Goal: Book appointment/travel/reservation

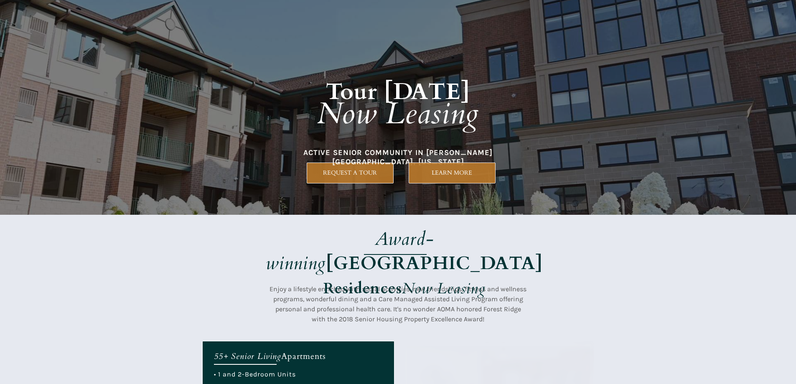
click at [428, 193] on div at bounding box center [398, 107] width 392 height 215
click at [407, 176] on div at bounding box center [398, 107] width 392 height 215
click at [465, 278] on em "Now Leasing" at bounding box center [444, 288] width 84 height 20
click at [330, 215] on div at bounding box center [398, 278] width 392 height 126
click at [452, 150] on h1 "Tour [DATE] Now Leasing" at bounding box center [397, 95] width 357 height 121
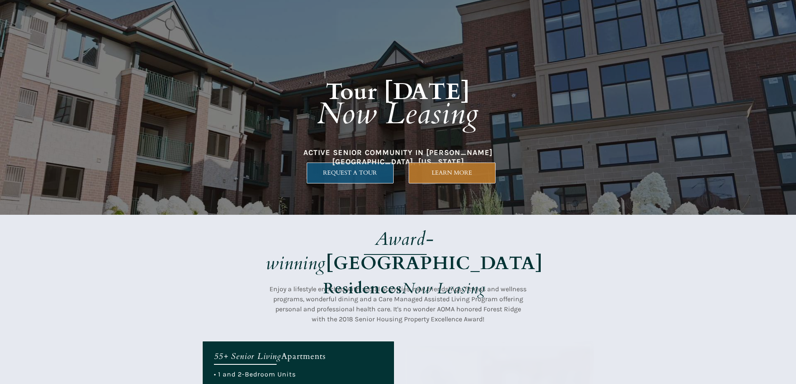
click at [330, 172] on span "REQUEST A TOUR" at bounding box center [350, 172] width 86 height 7
click at [439, 193] on div at bounding box center [398, 107] width 392 height 215
click at [386, 167] on link "REQUEST A TOUR" at bounding box center [350, 172] width 87 height 21
click at [396, 251] on em "Award-winning" at bounding box center [350, 250] width 168 height 49
click at [382, 222] on div at bounding box center [398, 278] width 392 height 126
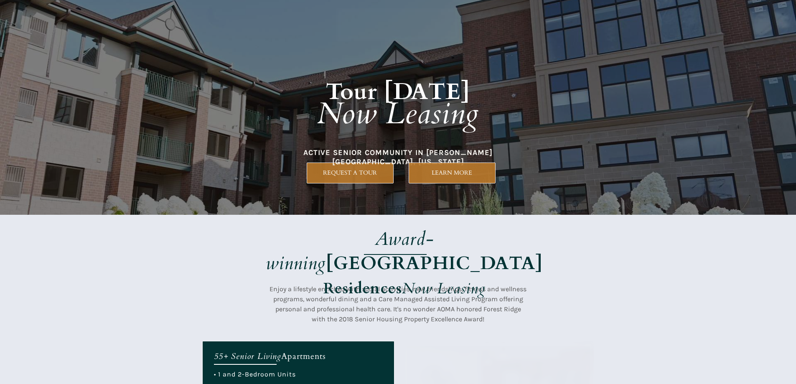
click at [372, 242] on em "Award-winning" at bounding box center [350, 250] width 168 height 49
click at [422, 190] on div at bounding box center [398, 107] width 392 height 215
click at [391, 175] on span "REQUEST A TOUR" at bounding box center [350, 172] width 86 height 7
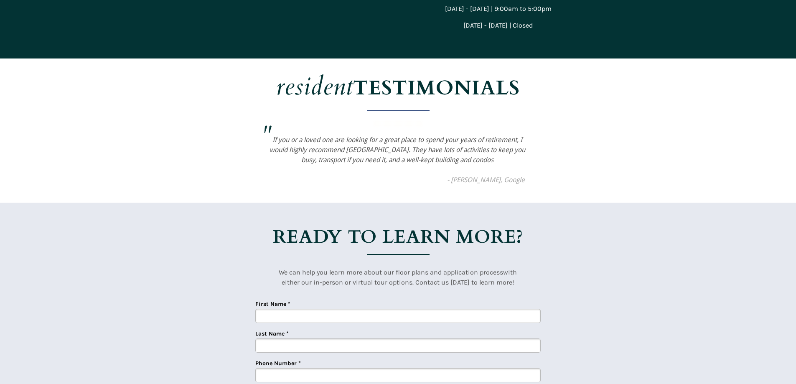
scroll to position [1768, 0]
